Goal: Information Seeking & Learning: Learn about a topic

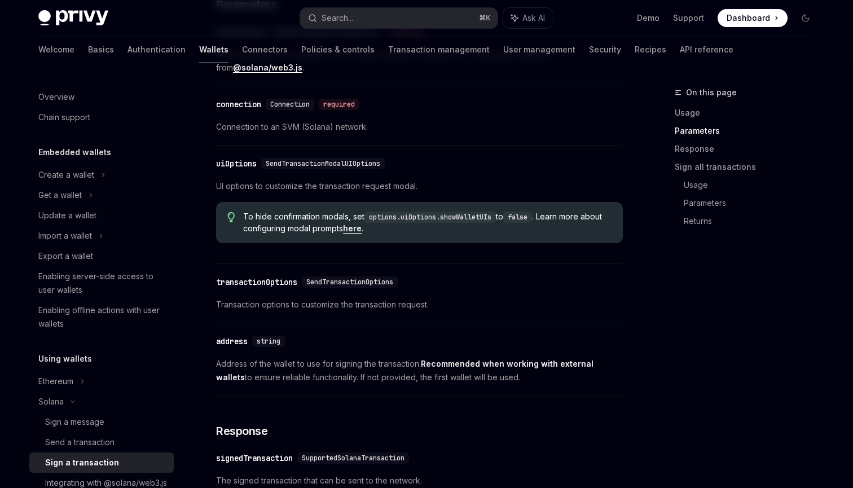
scroll to position [255, 0]
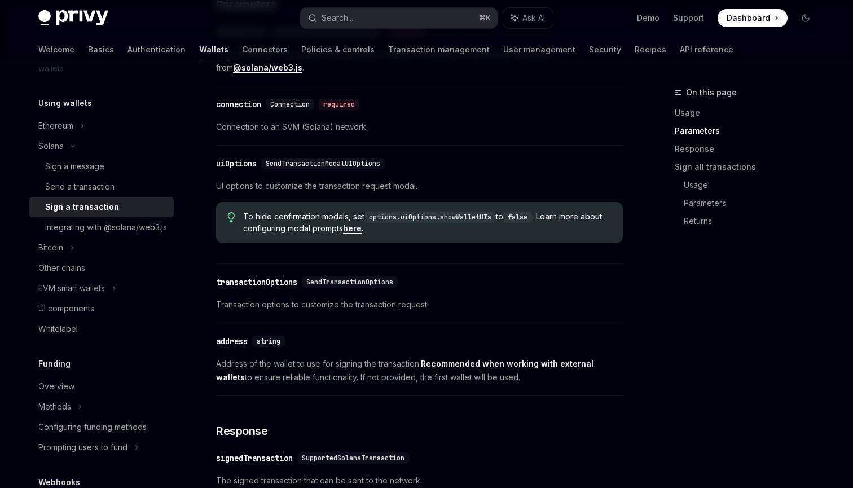
click at [408, 120] on div "​ connection Connection required Connection to an SVM (Solana) network." at bounding box center [419, 119] width 407 height 54
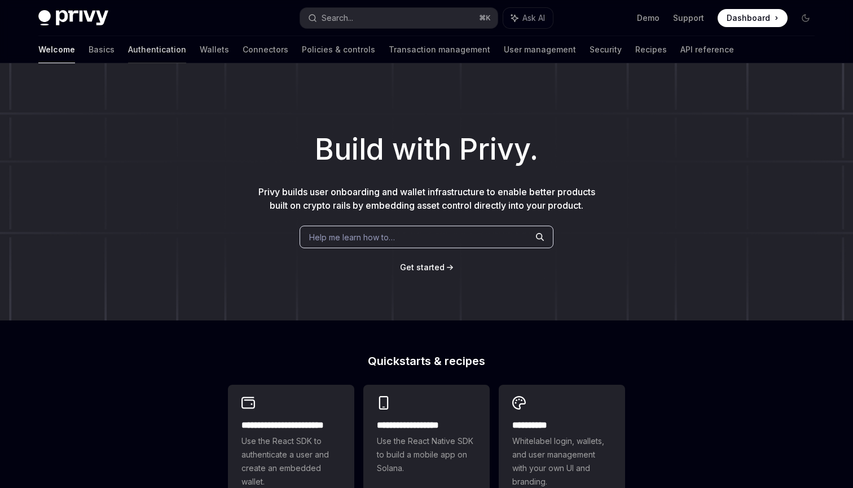
click at [128, 50] on link "Authentication" at bounding box center [157, 49] width 58 height 27
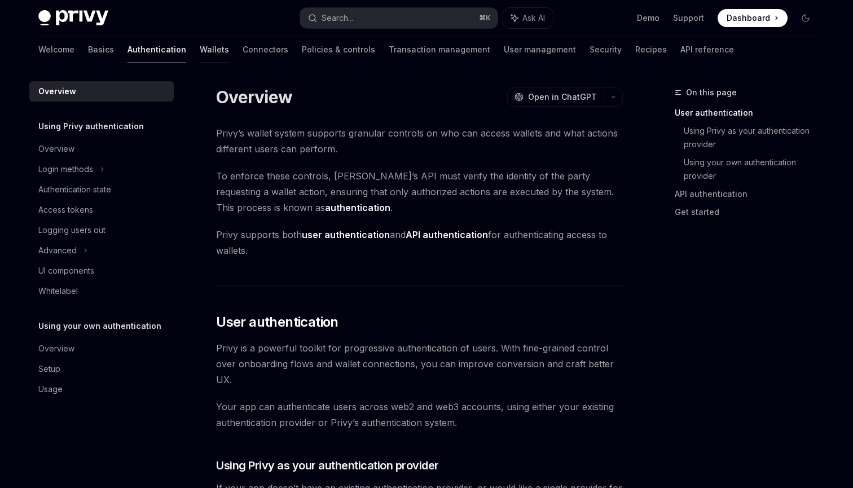
click at [200, 47] on link "Wallets" at bounding box center [214, 49] width 29 height 27
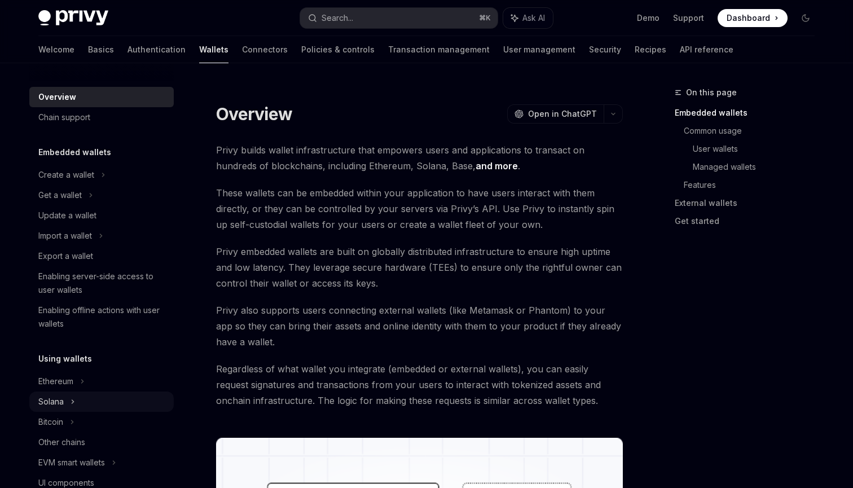
click at [63, 399] on div "Solana" at bounding box center [50, 402] width 25 height 14
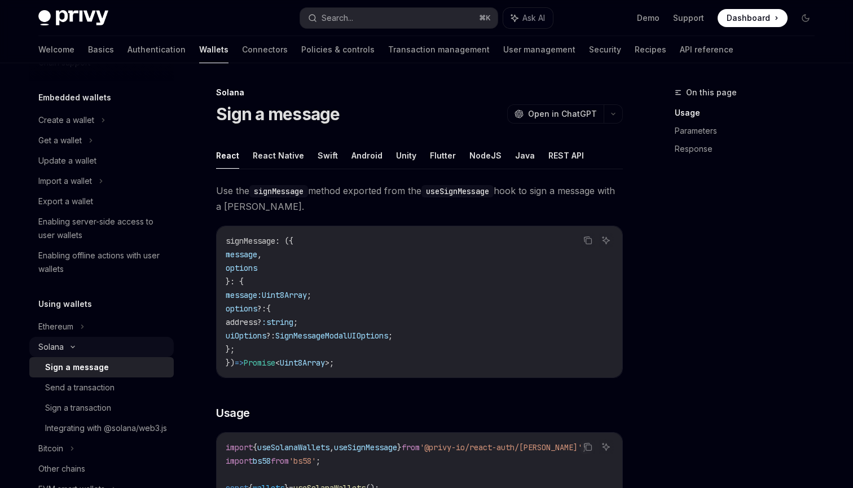
scroll to position [114, 0]
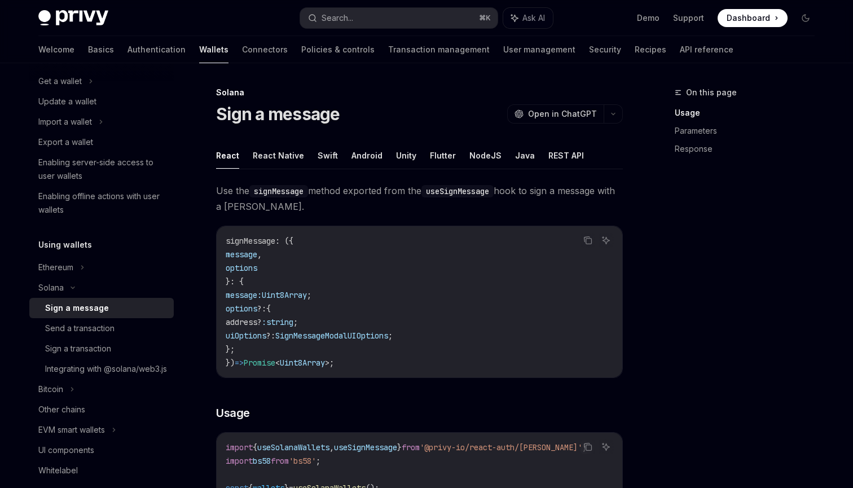
click at [270, 165] on button "React Native" at bounding box center [278, 155] width 51 height 27
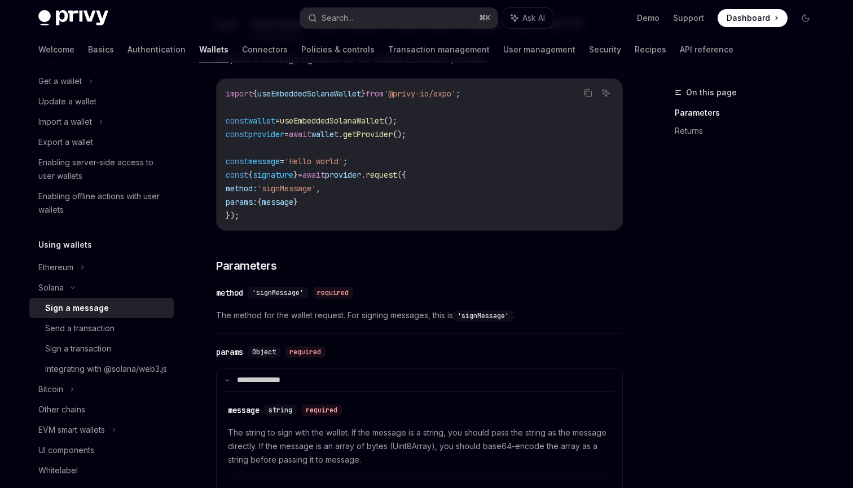
scroll to position [138, 0]
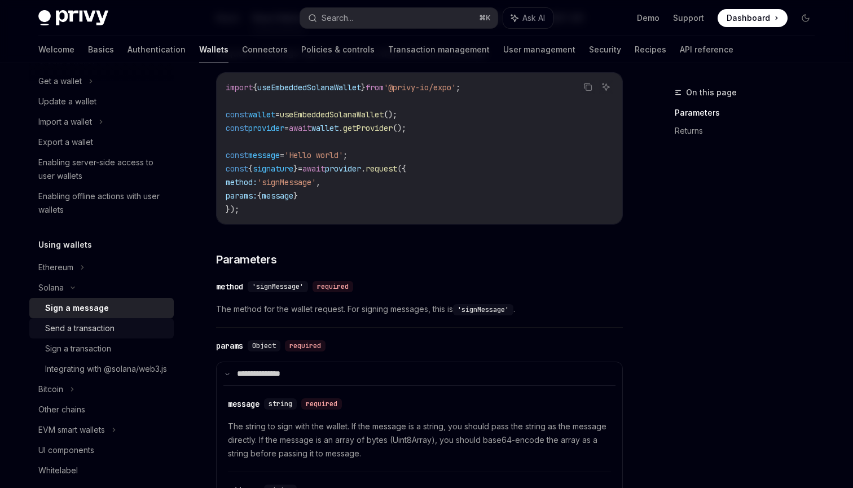
click at [129, 332] on div "Send a transaction" at bounding box center [106, 328] width 122 height 14
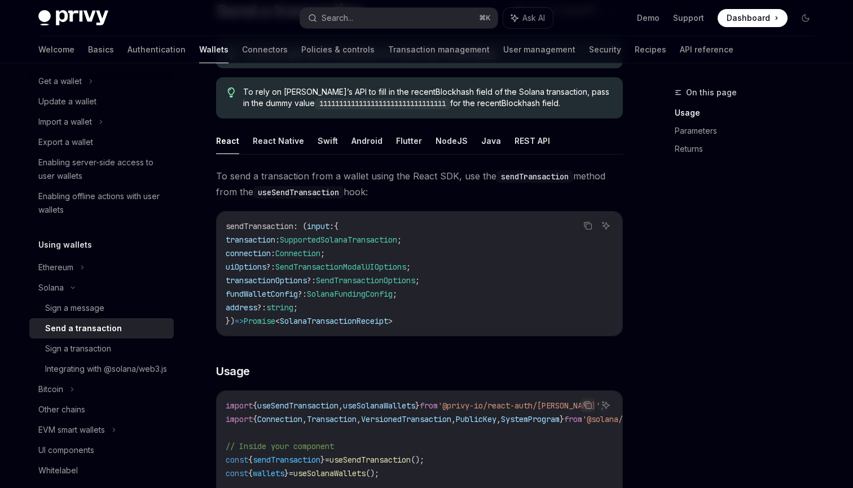
scroll to position [134, 0]
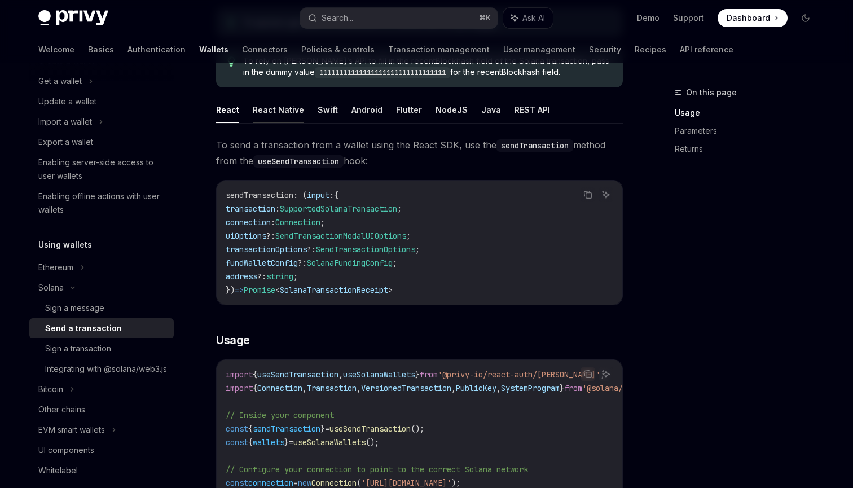
click at [283, 119] on button "React Native" at bounding box center [278, 109] width 51 height 27
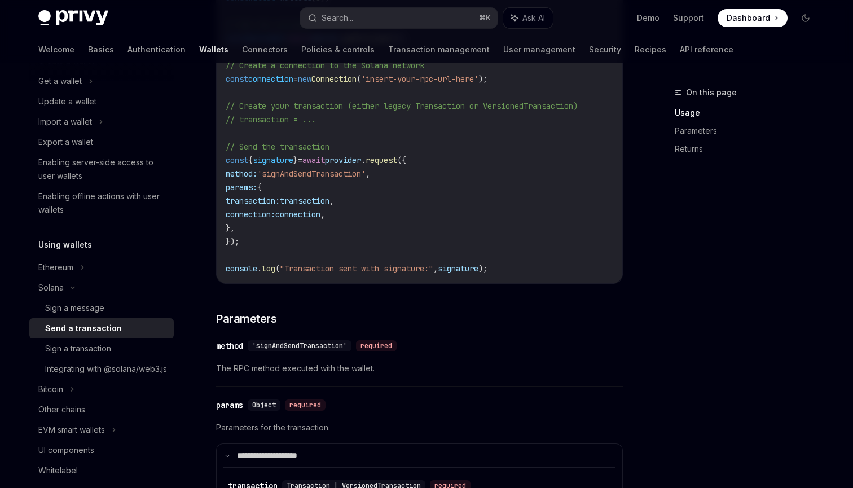
scroll to position [549, 0]
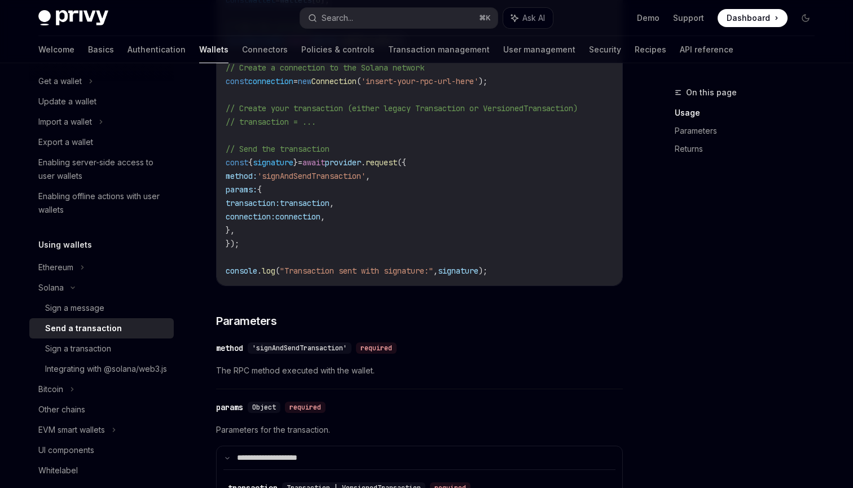
click at [329, 173] on span "'signAndSendTransaction'" at bounding box center [311, 176] width 108 height 10
copy span "signAndSendTransaction"
click at [307, 236] on code "import { Connection } from '@solana/web3.js' ; import { useEmbeddedSolanaWallet…" at bounding box center [419, 108] width 387 height 338
click at [281, 159] on span "signature" at bounding box center [273, 162] width 41 height 10
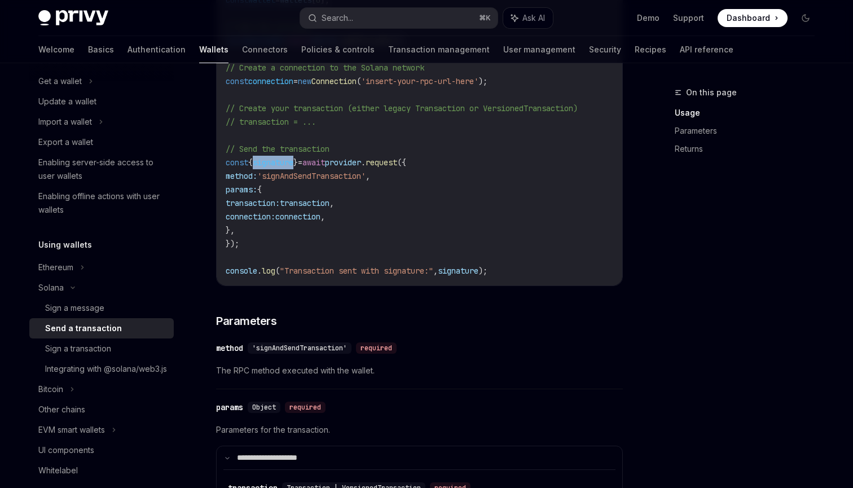
click at [281, 159] on span "signature" at bounding box center [273, 162] width 41 height 10
copy span "signature"
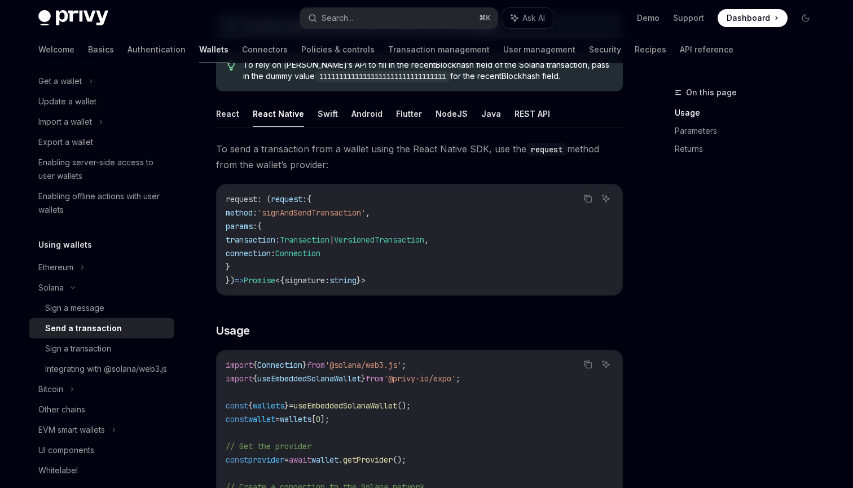
scroll to position [0, 0]
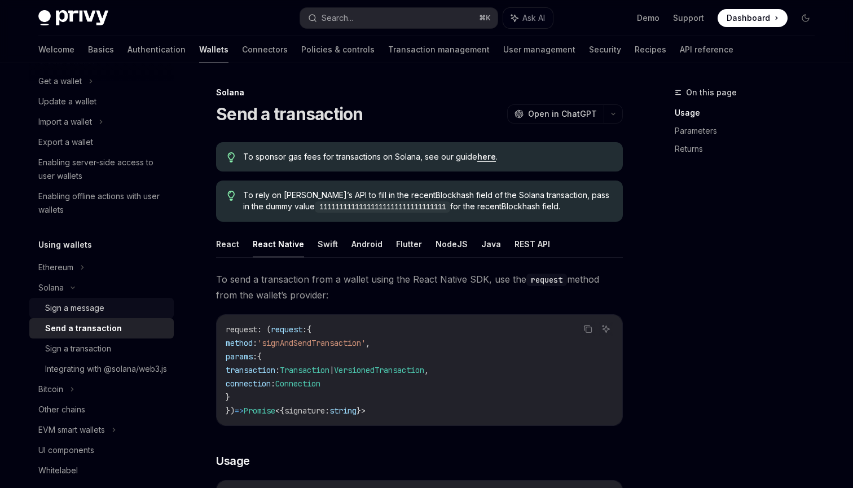
click at [108, 308] on div "Sign a message" at bounding box center [106, 308] width 122 height 14
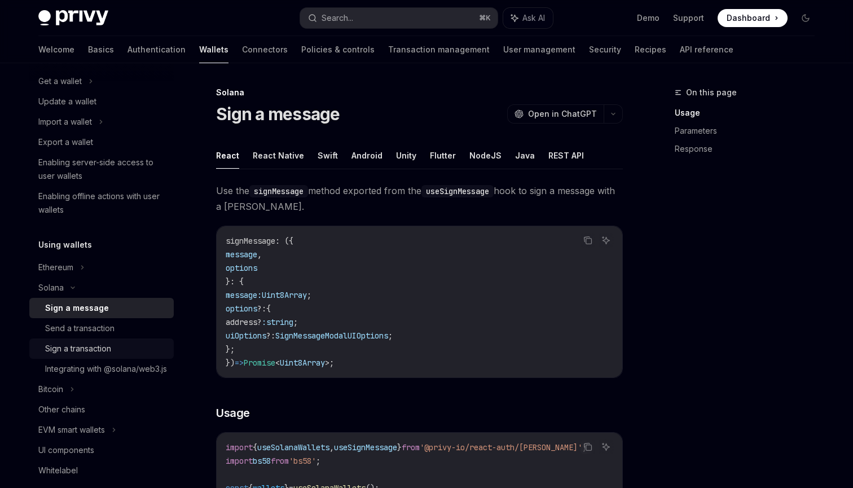
click at [135, 350] on div "Sign a transaction" at bounding box center [106, 349] width 122 height 14
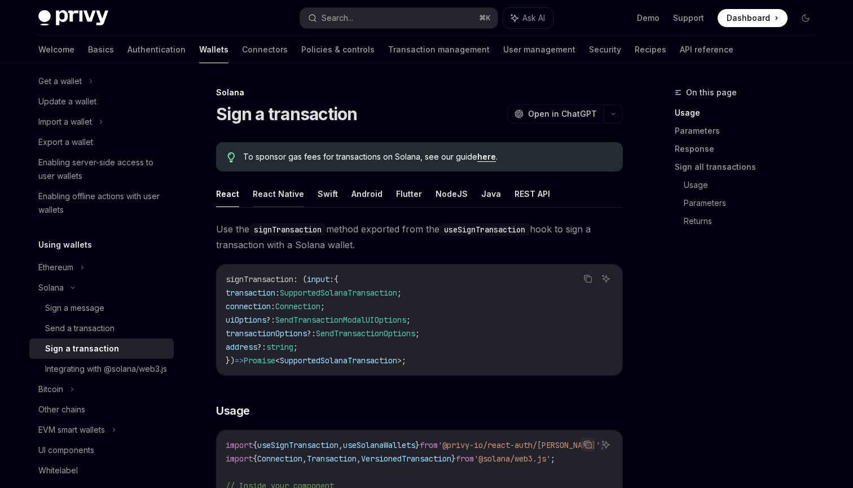
click at [289, 198] on button "React Native" at bounding box center [278, 193] width 51 height 27
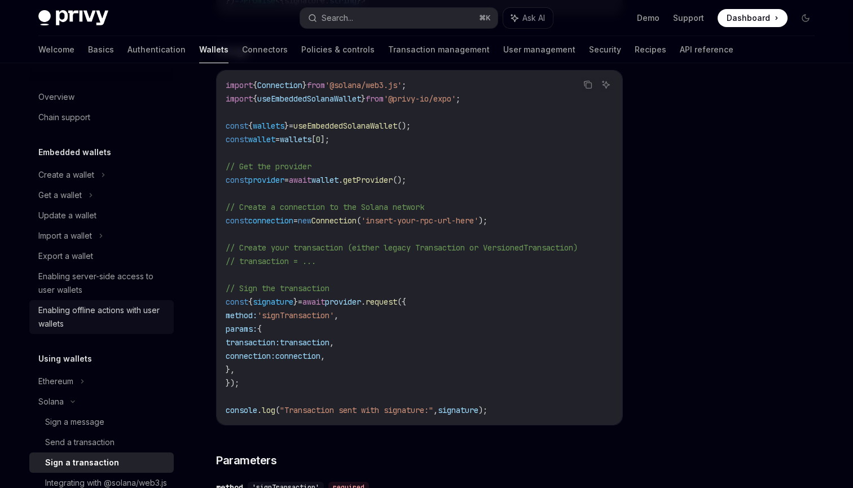
scroll to position [332, 0]
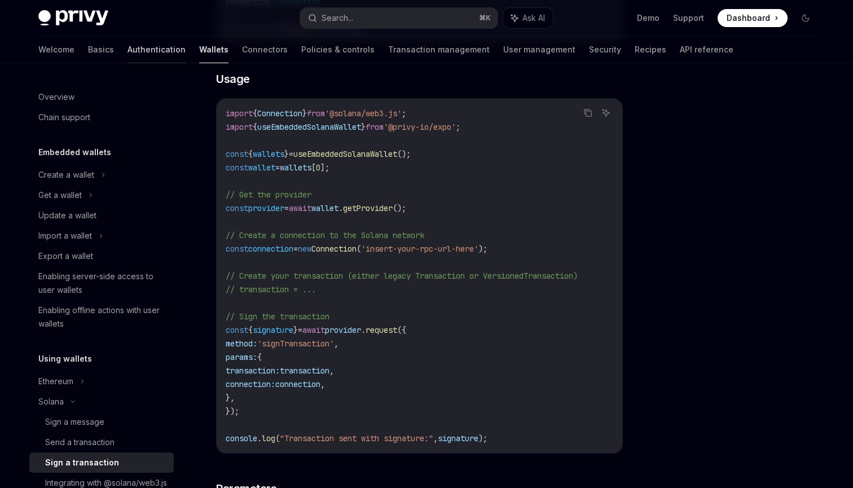
click at [127, 53] on link "Authentication" at bounding box center [156, 49] width 58 height 27
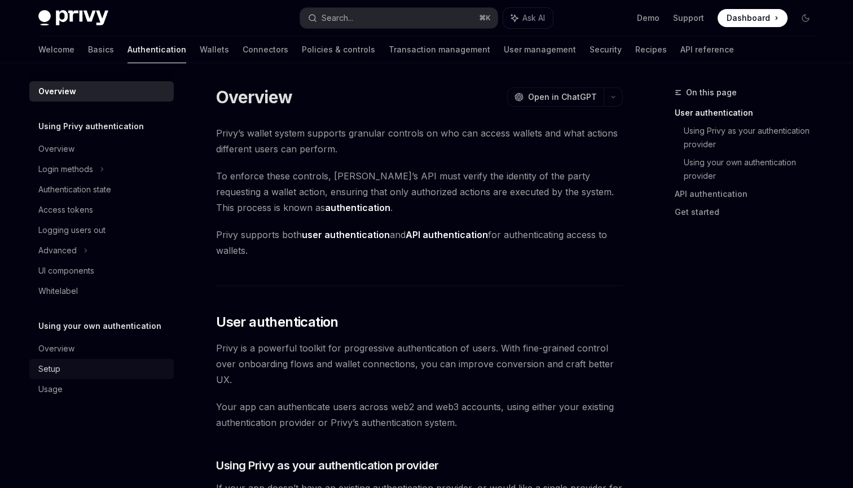
click at [86, 365] on div "Setup" at bounding box center [102, 369] width 129 height 14
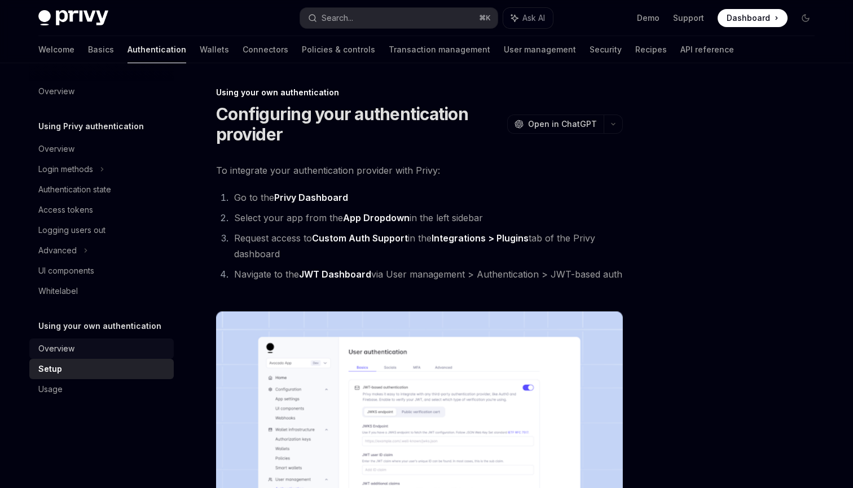
click at [118, 344] on div "Overview" at bounding box center [102, 349] width 129 height 14
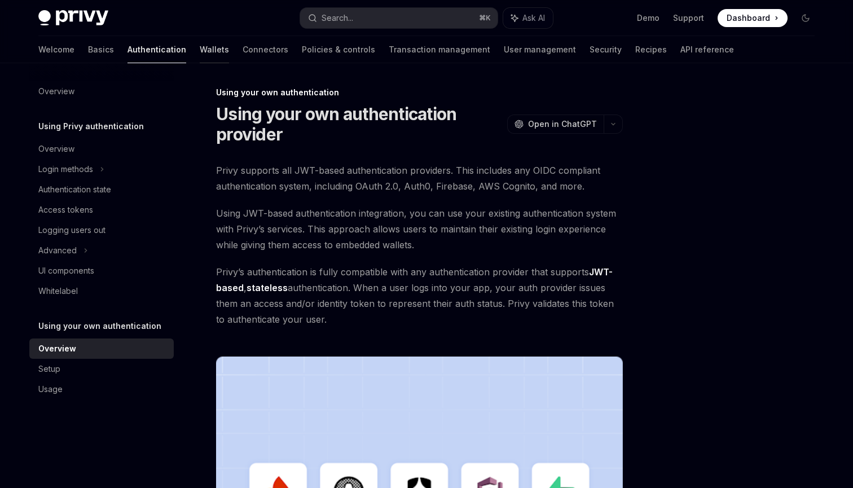
click at [200, 42] on link "Wallets" at bounding box center [214, 49] width 29 height 27
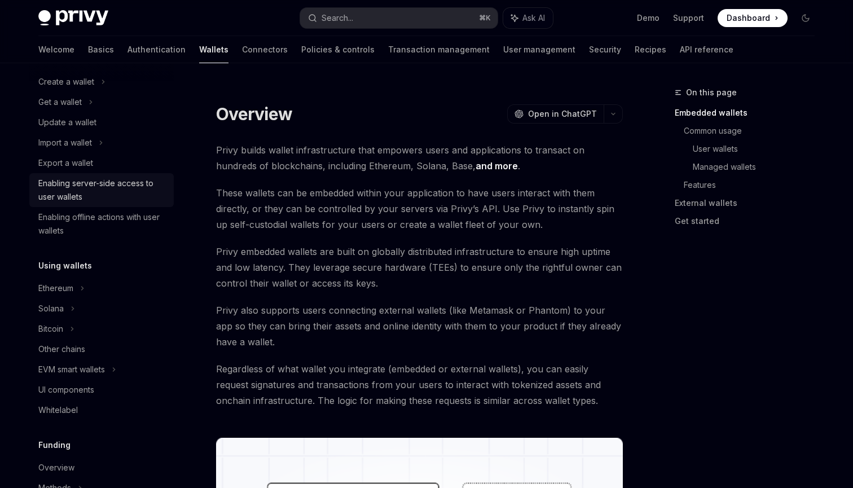
scroll to position [174, 0]
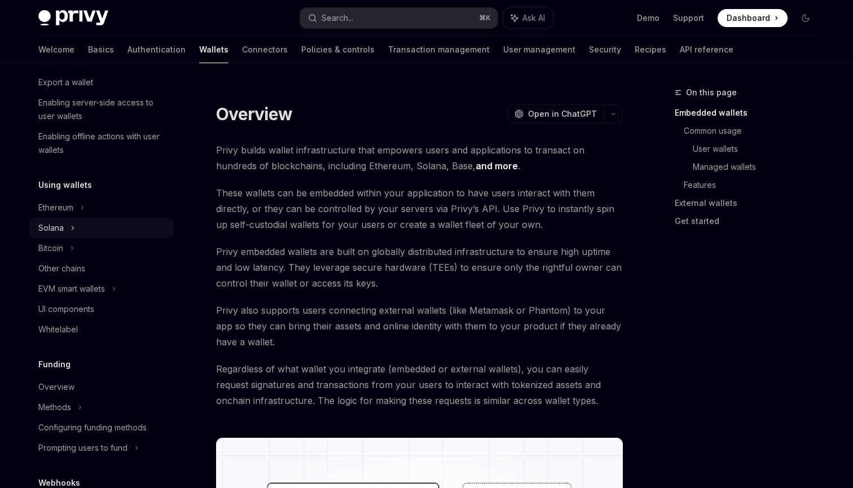
click at [115, 231] on div "Solana" at bounding box center [101, 228] width 144 height 20
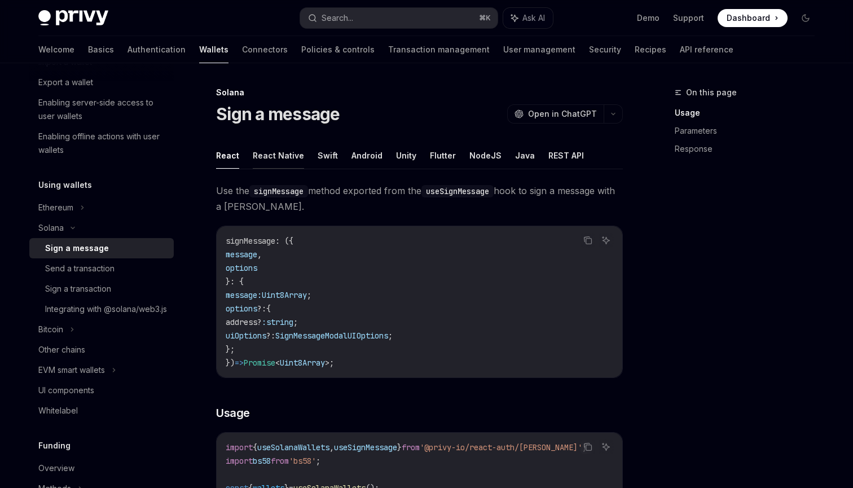
click at [253, 153] on button "React Native" at bounding box center [278, 155] width 51 height 27
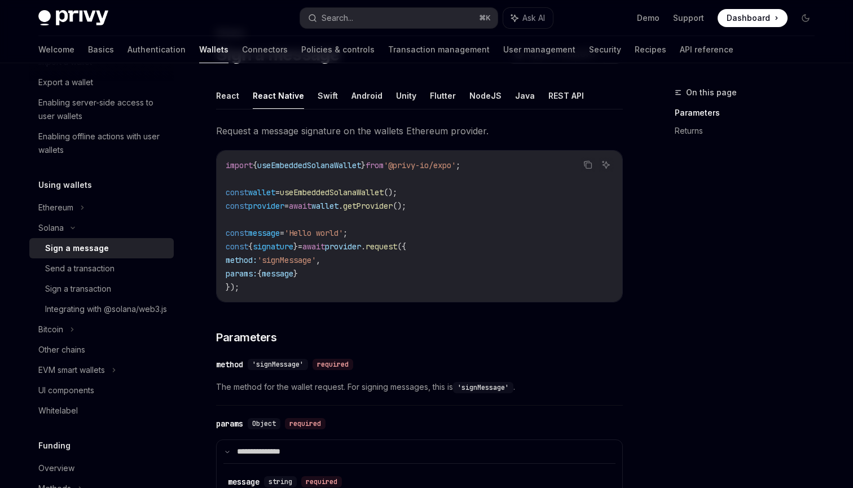
scroll to position [51, 0]
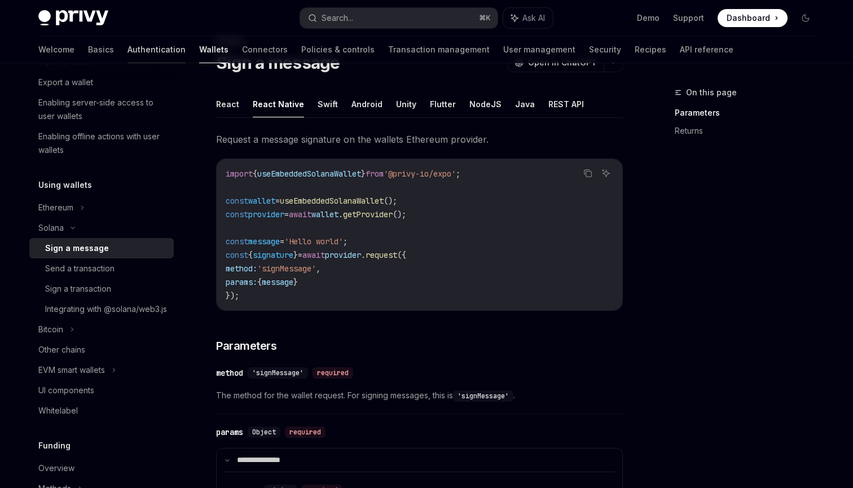
click at [127, 53] on link "Authentication" at bounding box center [156, 49] width 58 height 27
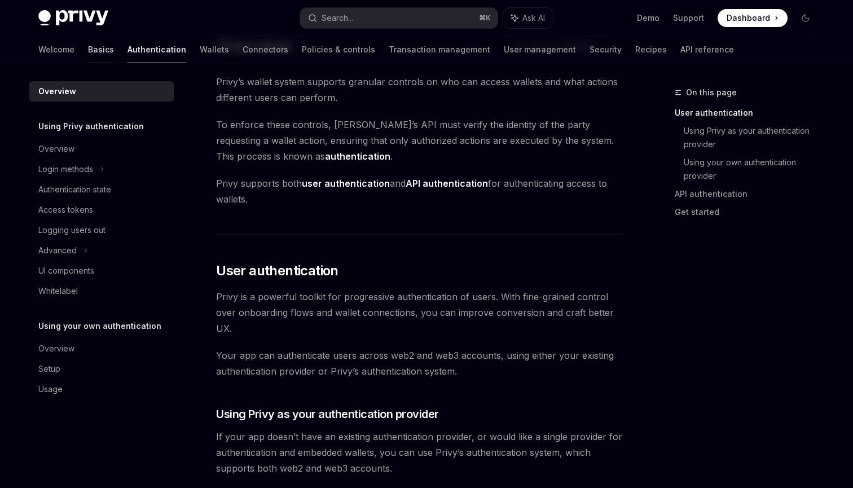
click at [88, 48] on link "Basics" at bounding box center [101, 49] width 26 height 27
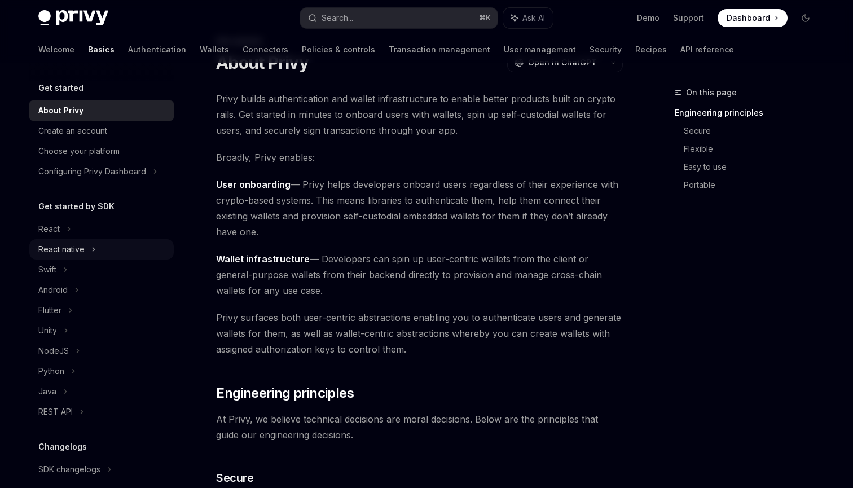
click at [89, 240] on div "React native" at bounding box center [101, 249] width 144 height 20
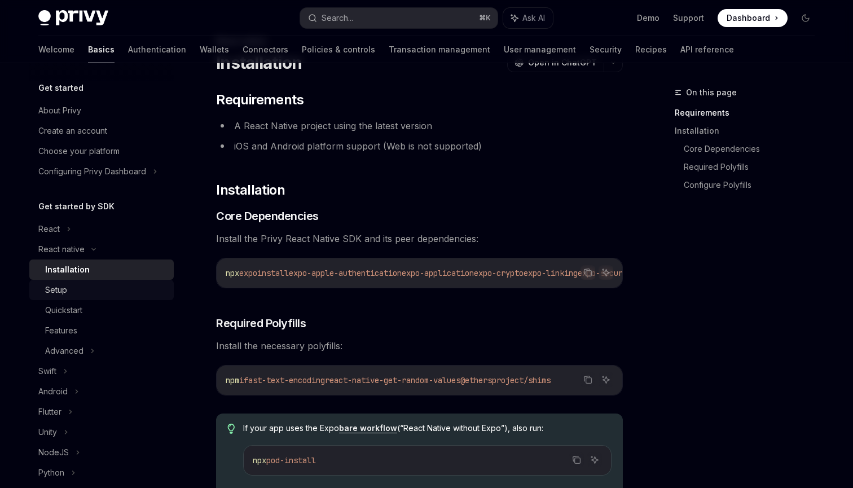
click at [73, 290] on div "Setup" at bounding box center [106, 290] width 122 height 14
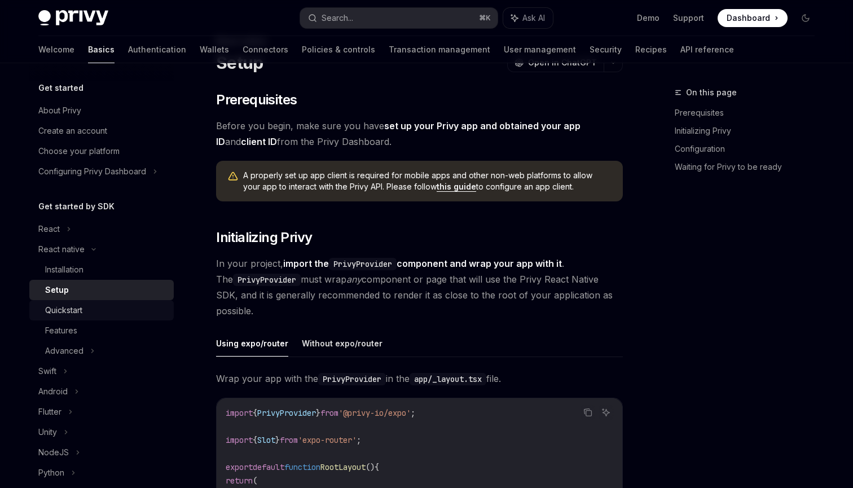
click at [75, 302] on link "Quickstart" at bounding box center [101, 310] width 144 height 20
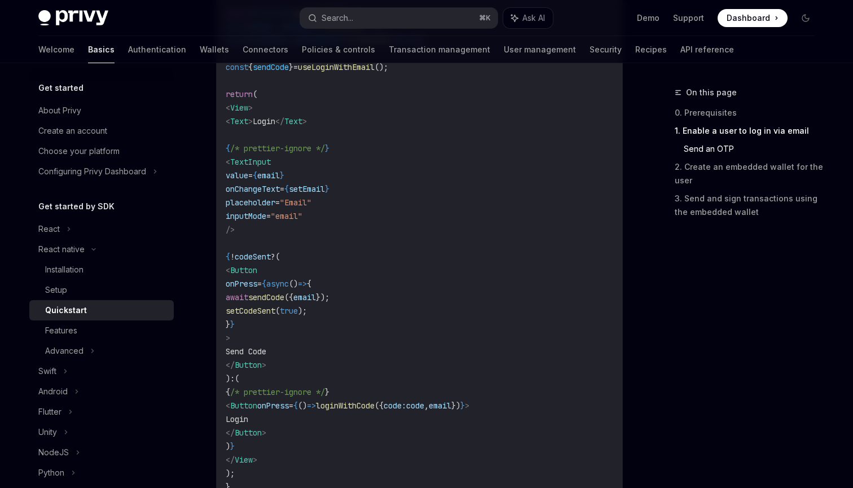
scroll to position [815, 0]
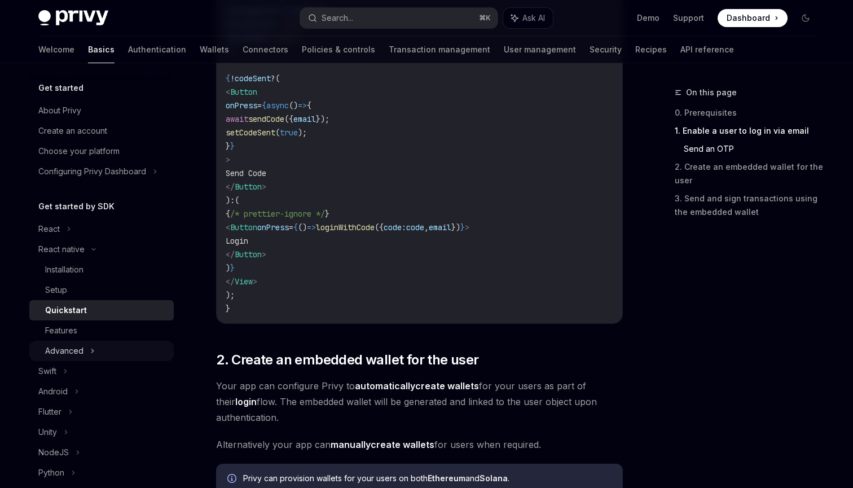
click at [126, 354] on div "Advanced" at bounding box center [101, 351] width 144 height 20
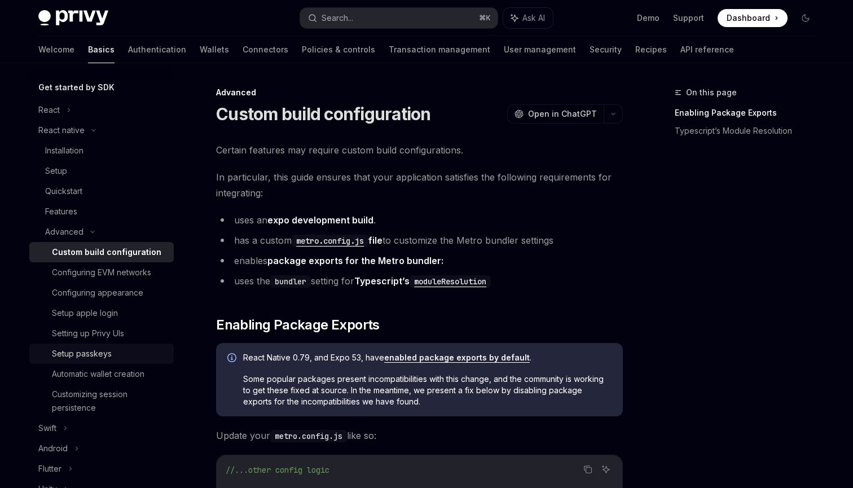
scroll to position [126, 0]
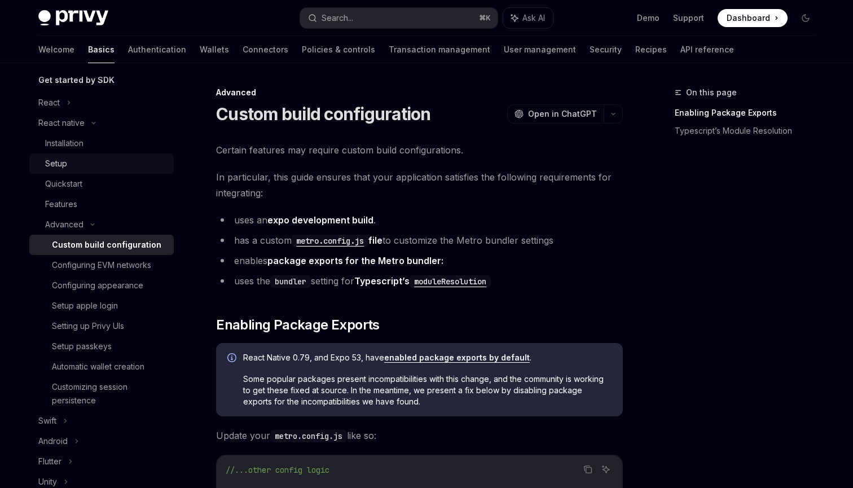
click at [73, 171] on link "Setup" at bounding box center [101, 163] width 144 height 20
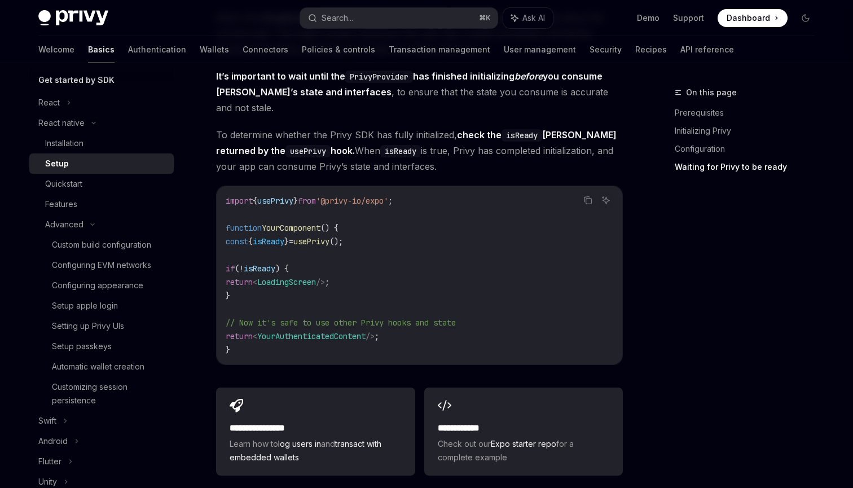
scroll to position [1057, 0]
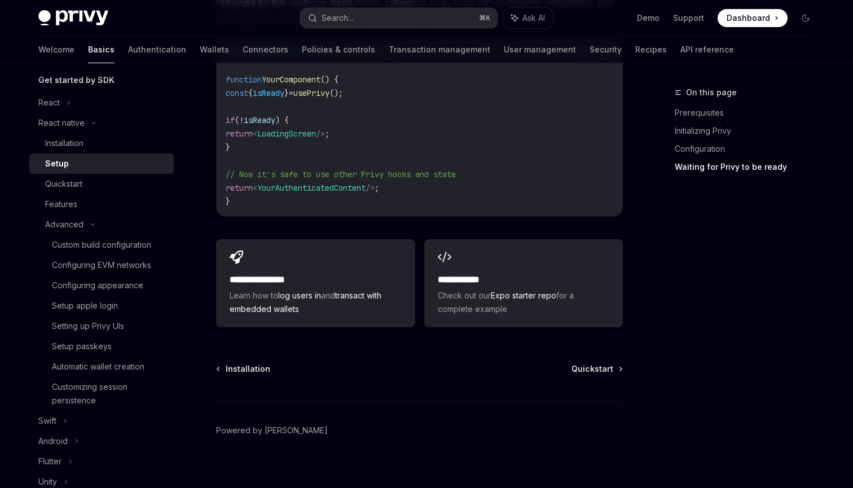
click at [107, 171] on link "Setup" at bounding box center [101, 163] width 144 height 20
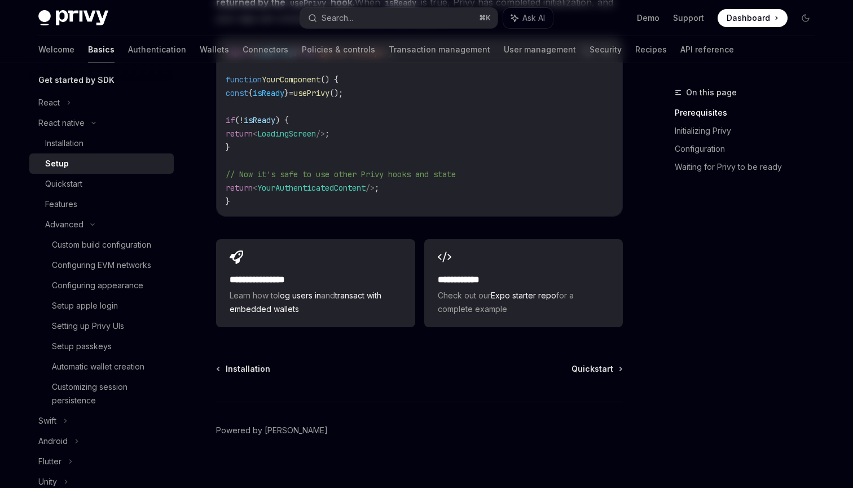
scroll to position [0, 0]
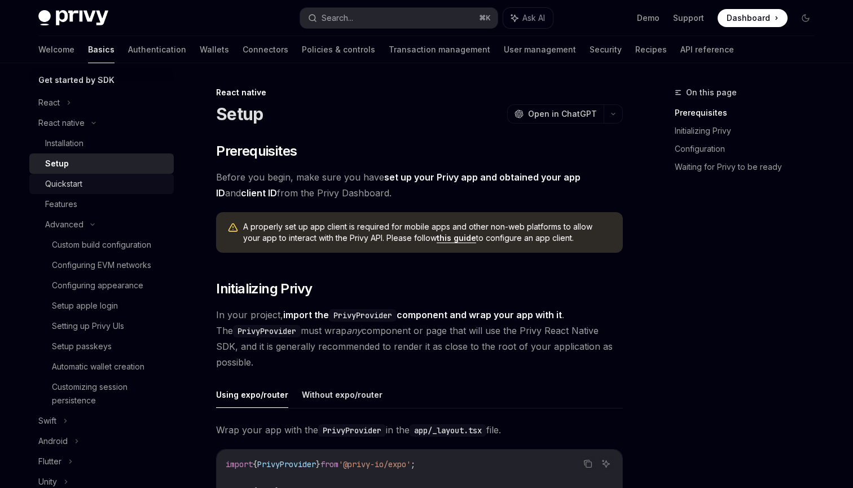
click at [107, 178] on div "Quickstart" at bounding box center [106, 184] width 122 height 14
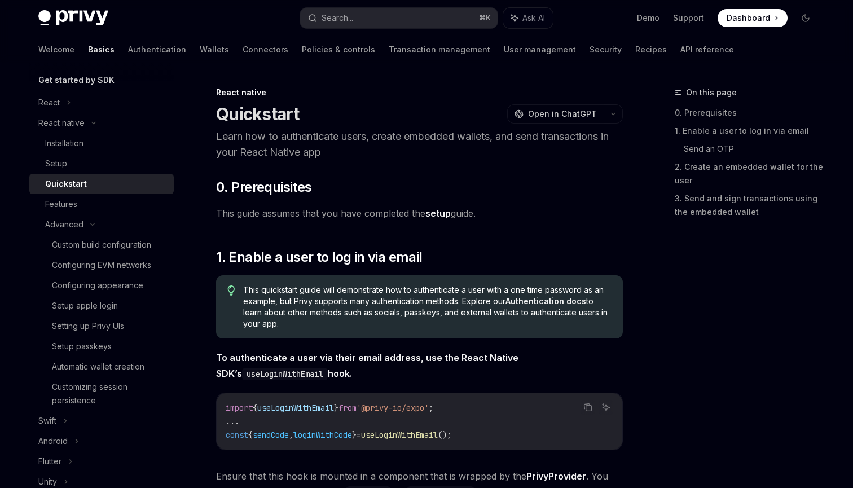
type textarea "*"
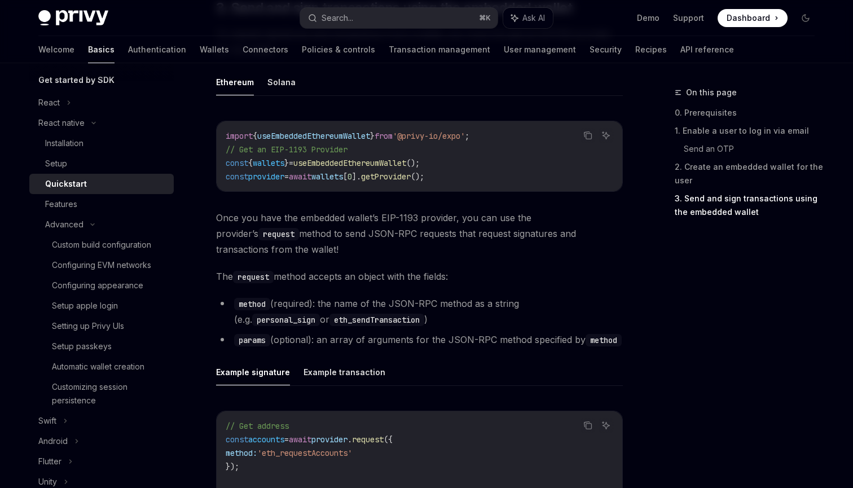
scroll to position [1327, 0]
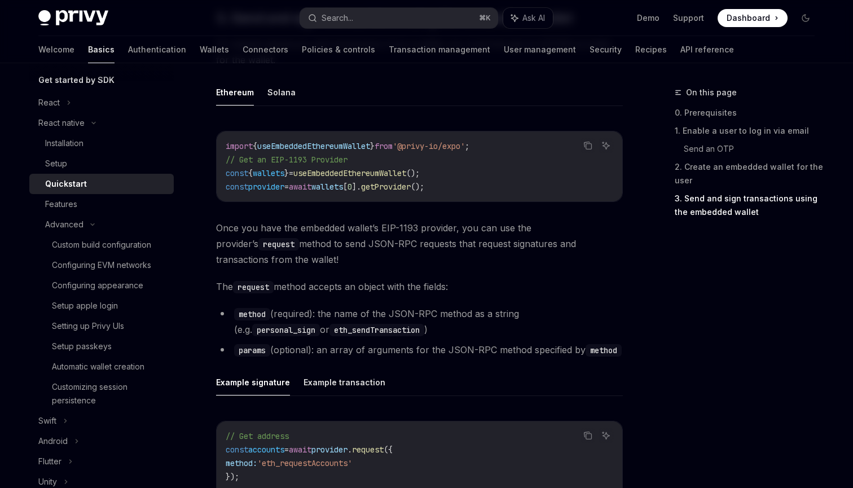
click at [388, 172] on span "useEmbeddedEthereumWallet" at bounding box center [349, 173] width 113 height 10
copy span "useEmbeddedEthereumWallet"
click at [365, 197] on div "import { useEmbeddedEthereumWallet } from '@privy-io/expo' ; // Get an EIP-1193…" at bounding box center [419, 166] width 405 height 70
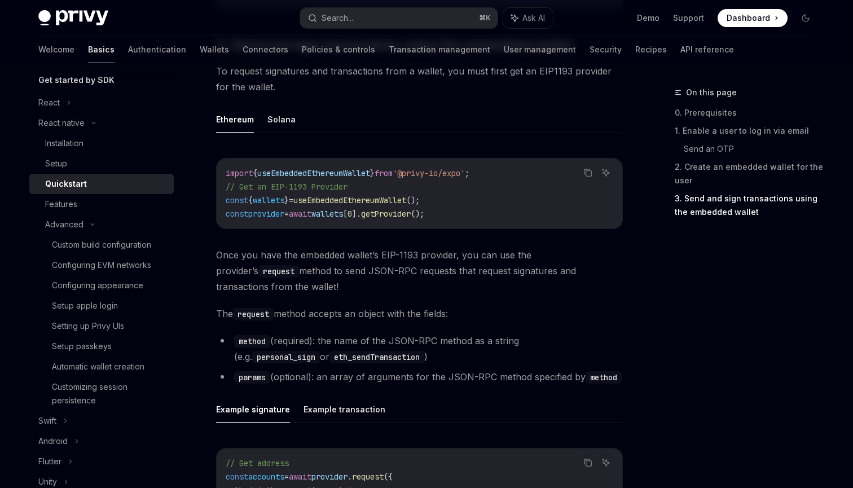
scroll to position [1292, 0]
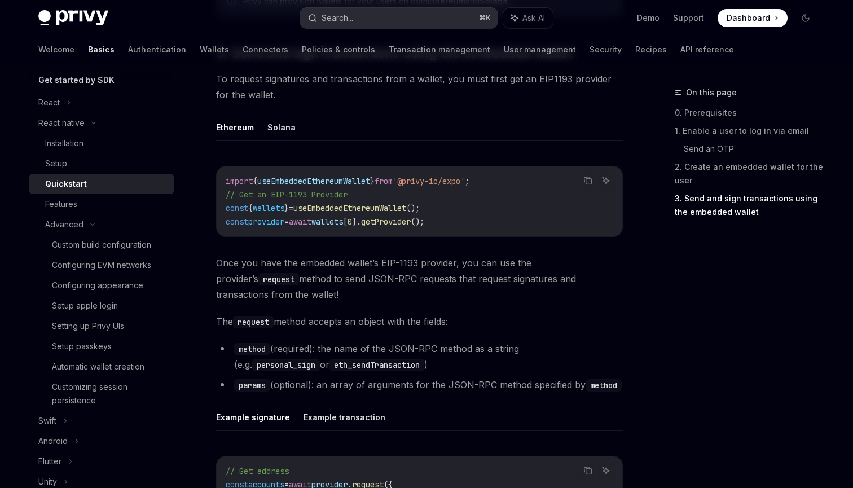
click at [359, 17] on button "Search... ⌘ K" at bounding box center [398, 18] width 197 height 20
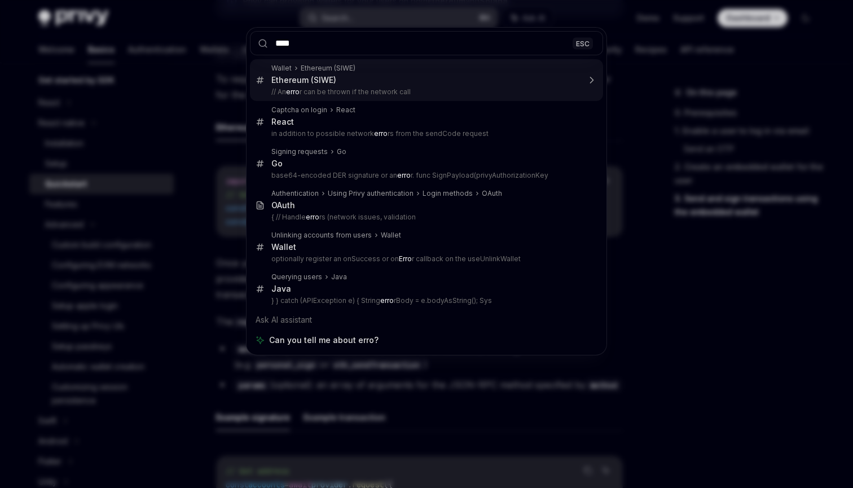
type input "*****"
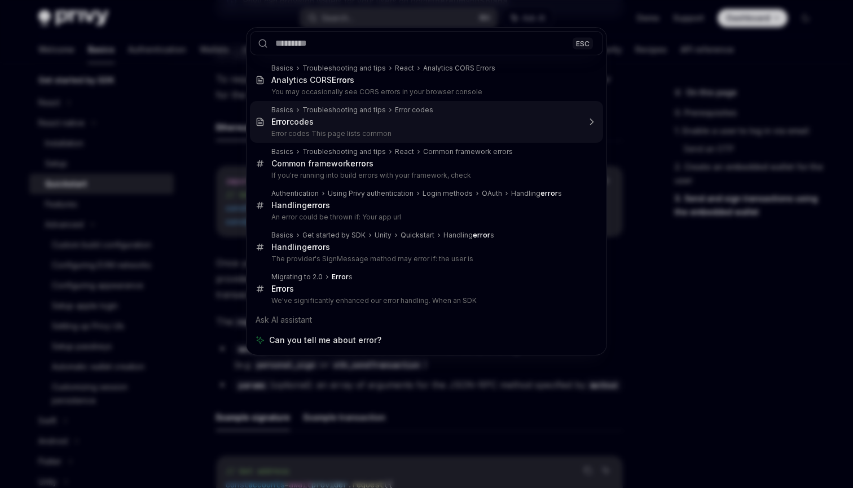
type textarea "*"
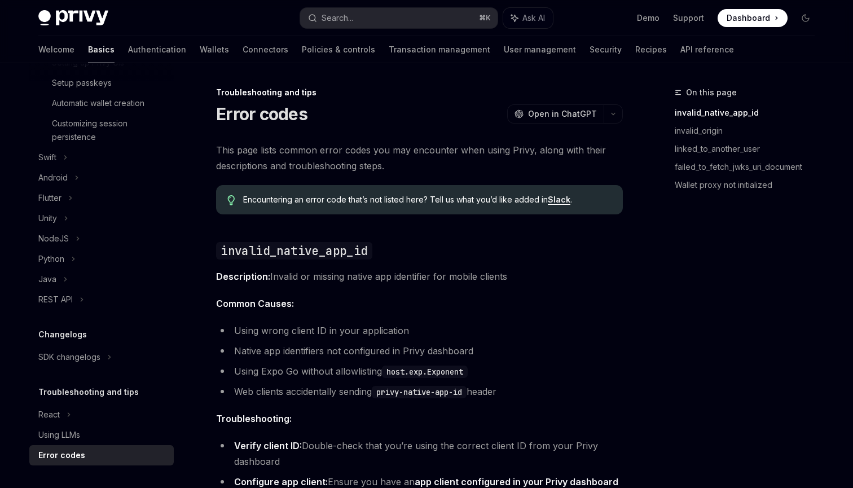
click at [343, 4] on div "Privy Docs home page Search... ⌘ K Ask AI Demo Support Dashboard Dashboard Sear…" at bounding box center [426, 18] width 776 height 36
click at [321, 23] on div "Search..." at bounding box center [330, 18] width 45 height 14
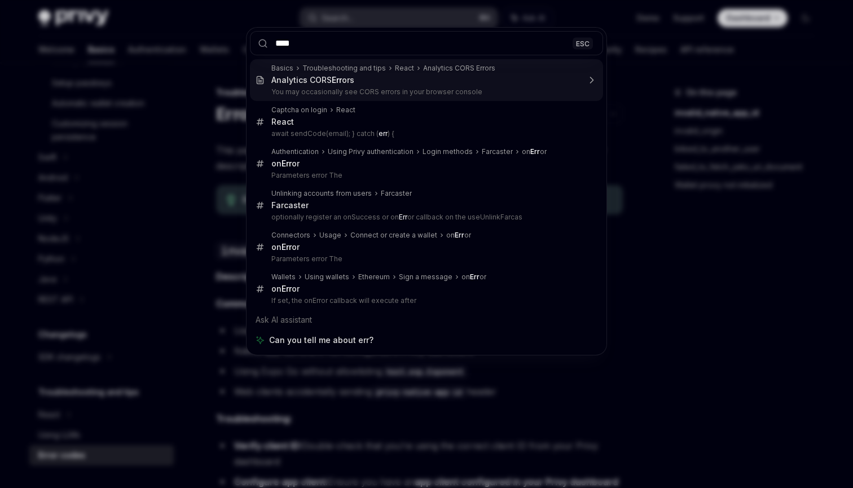
type input "*****"
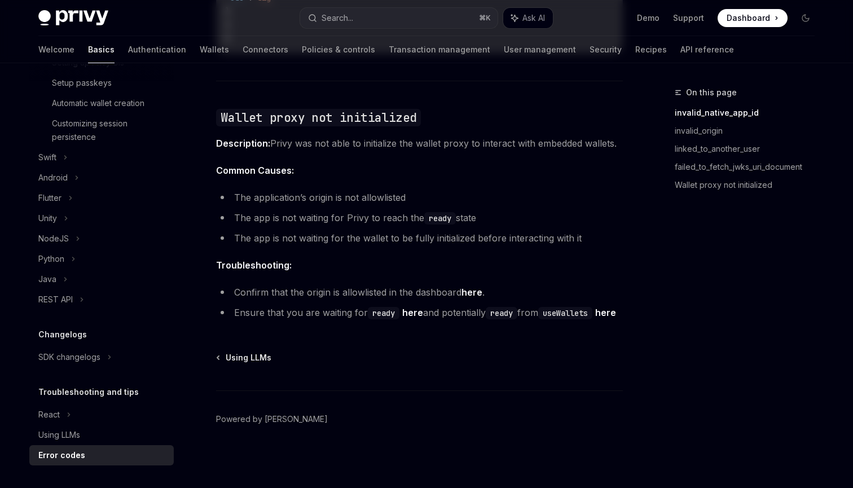
type textarea "*"
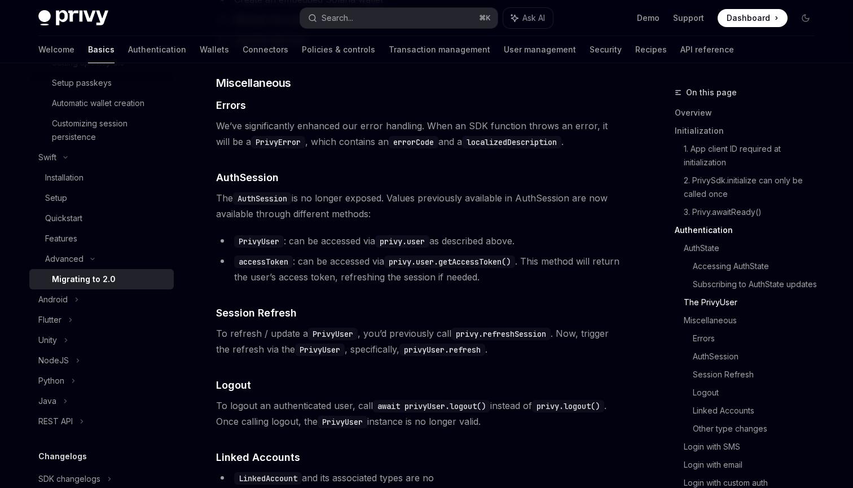
scroll to position [1944, 0]
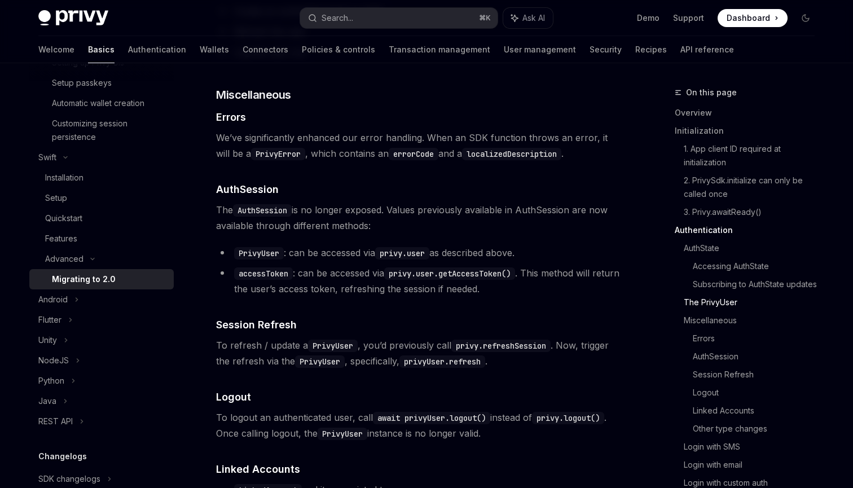
click at [270, 160] on code "PrivyError" at bounding box center [278, 154] width 54 height 12
copy code "PrivyError"
click at [422, 23] on button "Search... ⌘ K" at bounding box center [398, 18] width 197 height 20
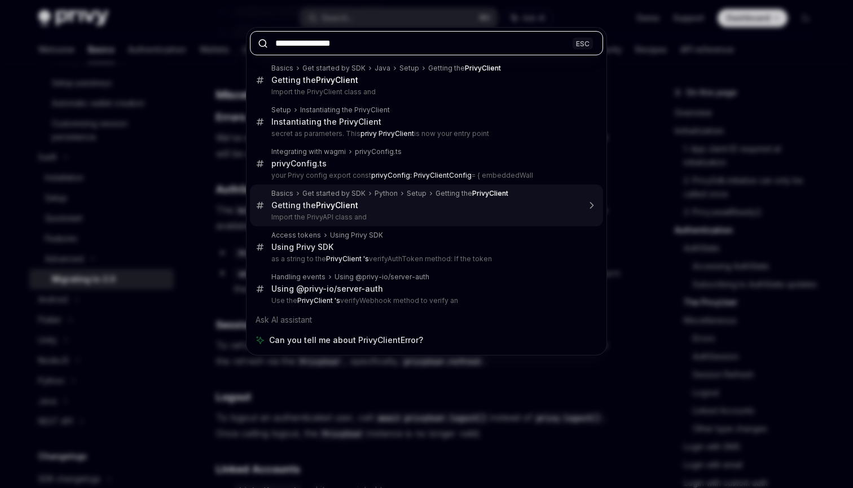
type input "**********"
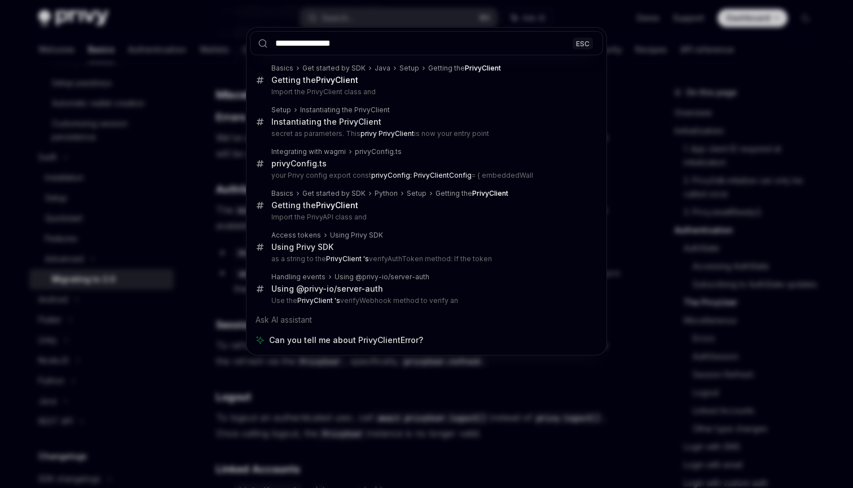
click at [709, 153] on div "**********" at bounding box center [426, 244] width 853 height 488
